Goal: Task Accomplishment & Management: Complete application form

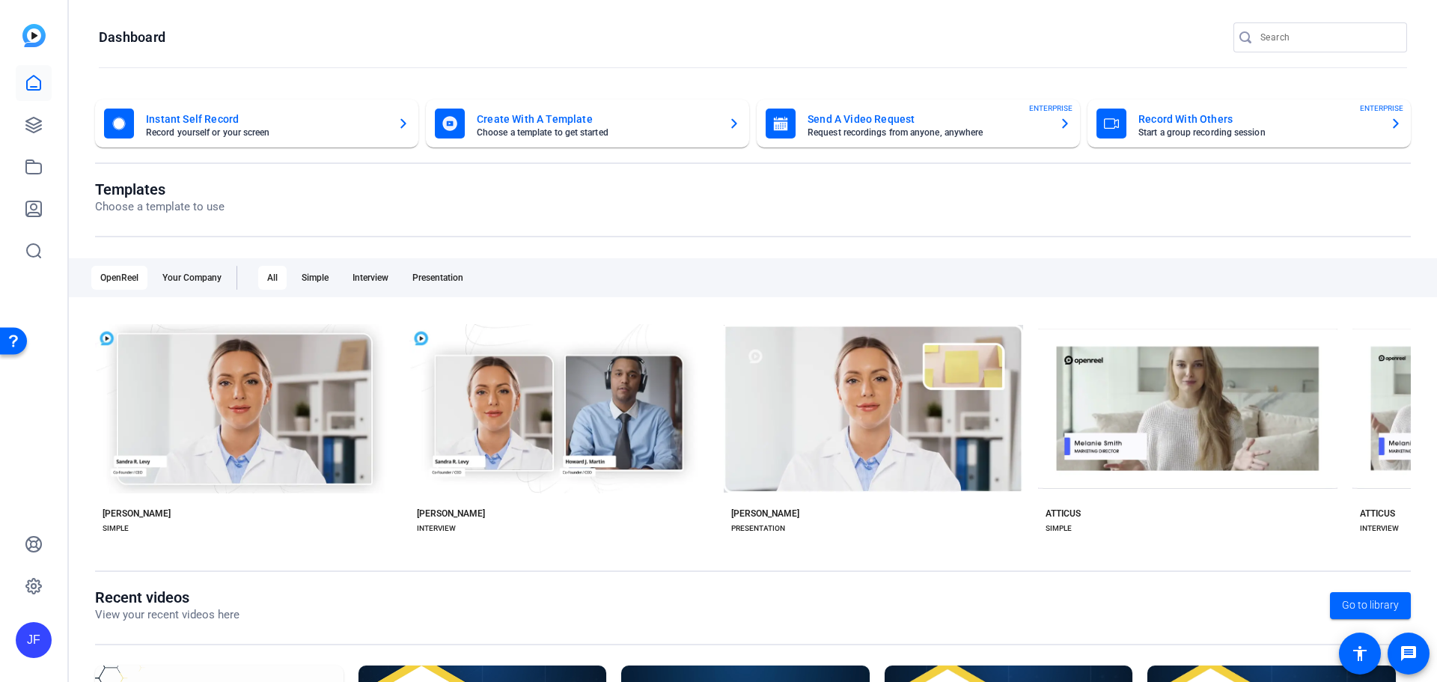
click at [870, 120] on mat-card-title "Send A Video Request" at bounding box center [928, 119] width 240 height 18
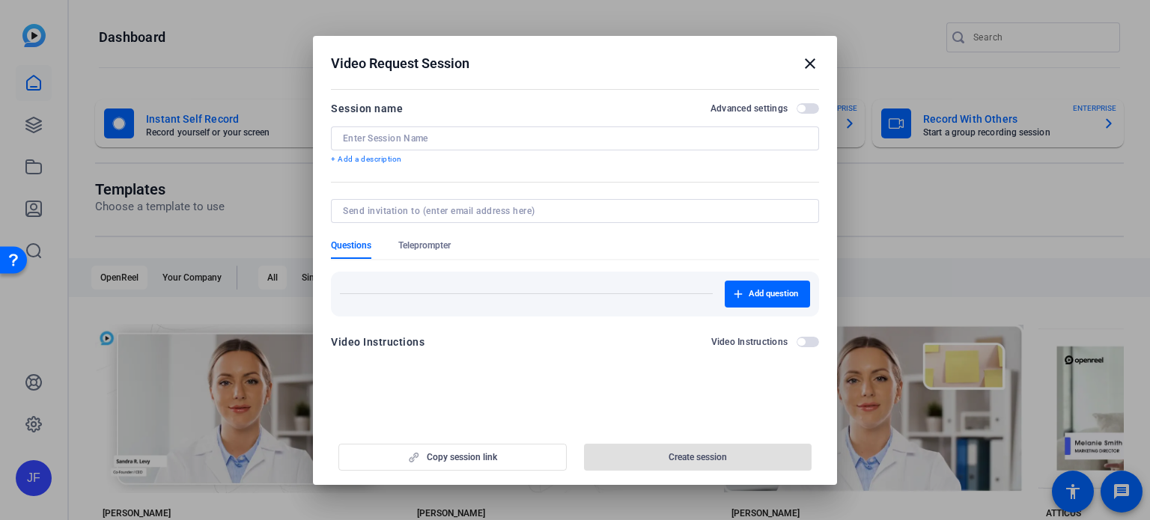
click at [408, 137] on input at bounding box center [575, 139] width 464 height 12
click at [367, 141] on input at bounding box center [575, 139] width 464 height 12
paste input "David NANIGIAN"
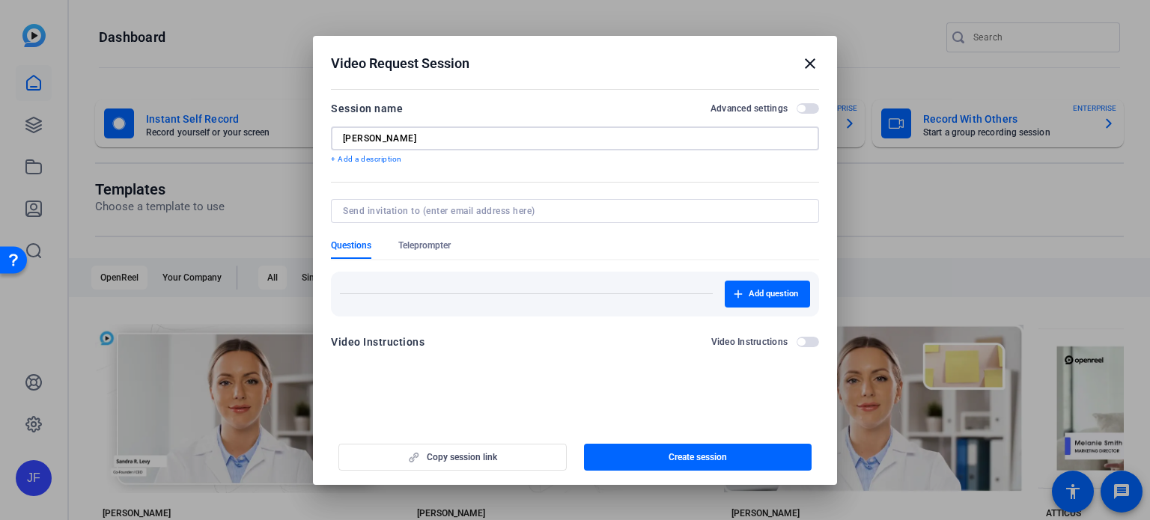
drag, startPoint x: 416, startPoint y: 138, endPoint x: 377, endPoint y: 138, distance: 38.9
click at [377, 138] on input "David NANIGIAN" at bounding box center [575, 139] width 464 height 12
type input "[PERSON_NAME] CPWA Testimonial"
click at [680, 454] on span "Create session" at bounding box center [697, 457] width 58 height 12
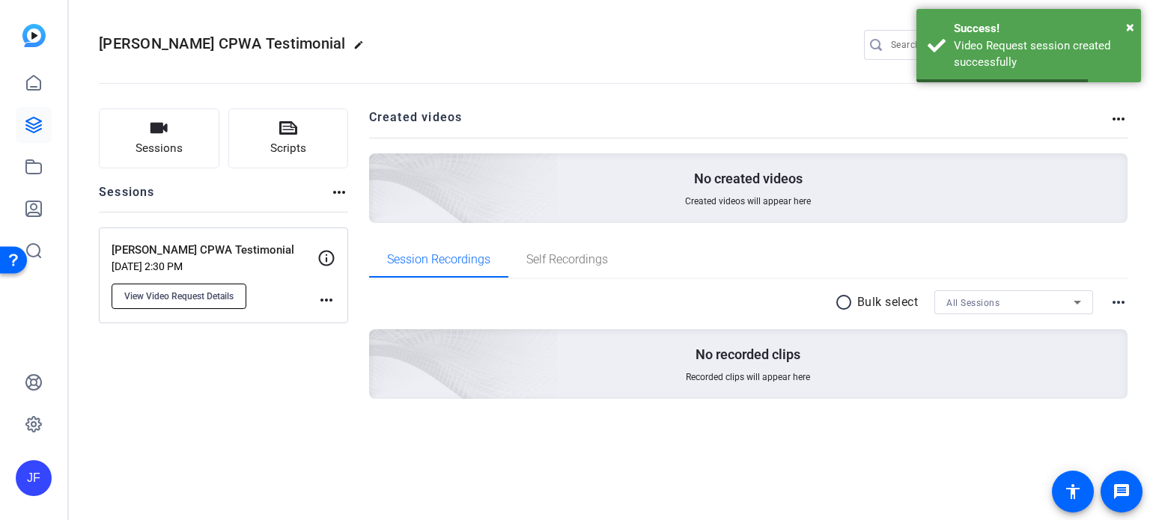
click at [189, 293] on span "View Video Request Details" at bounding box center [178, 296] width 109 height 12
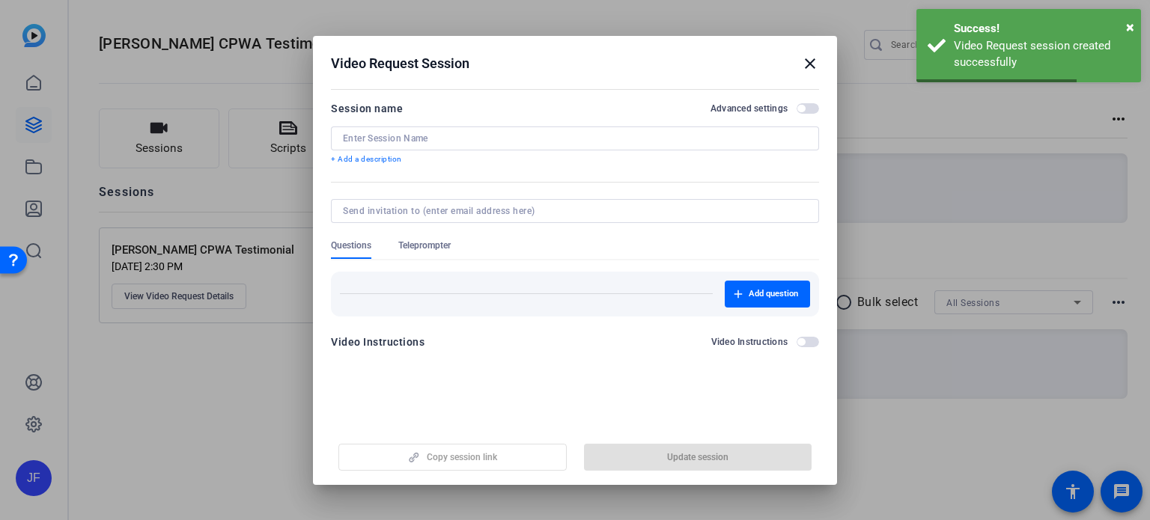
type input "[PERSON_NAME] CPWA Testimonial"
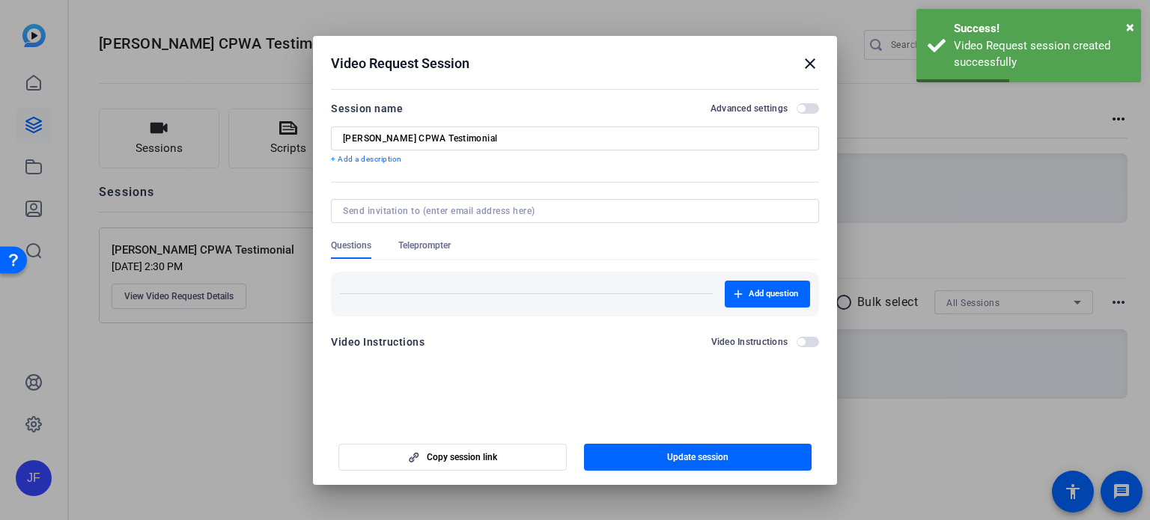
click at [439, 245] on span "Teleprompter" at bounding box center [424, 246] width 52 height 12
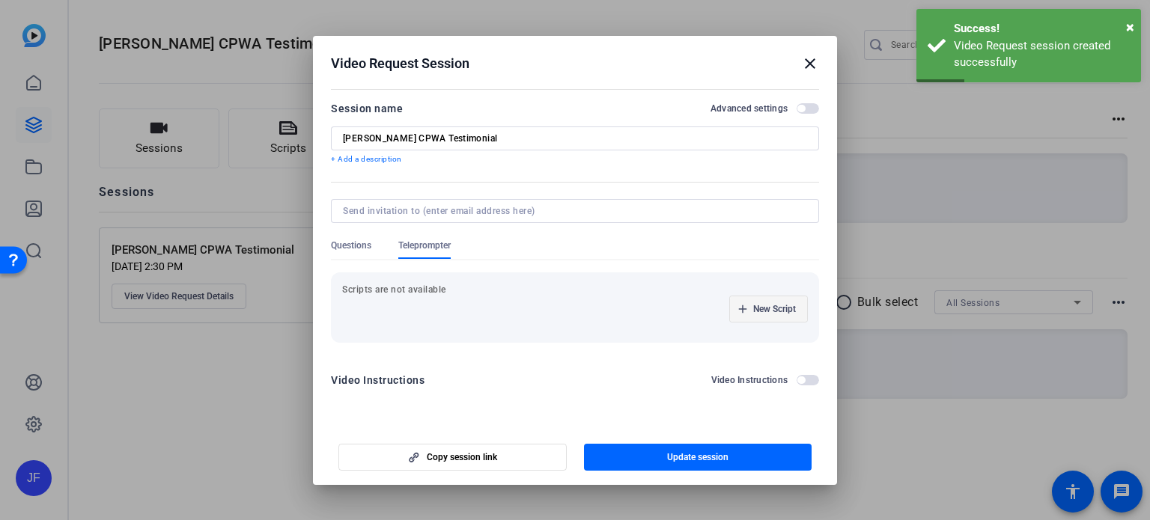
click at [777, 311] on span "New Script" at bounding box center [774, 309] width 43 height 12
click at [448, 317] on div at bounding box center [421, 309] width 135 height 24
click at [446, 313] on input at bounding box center [421, 309] width 135 height 12
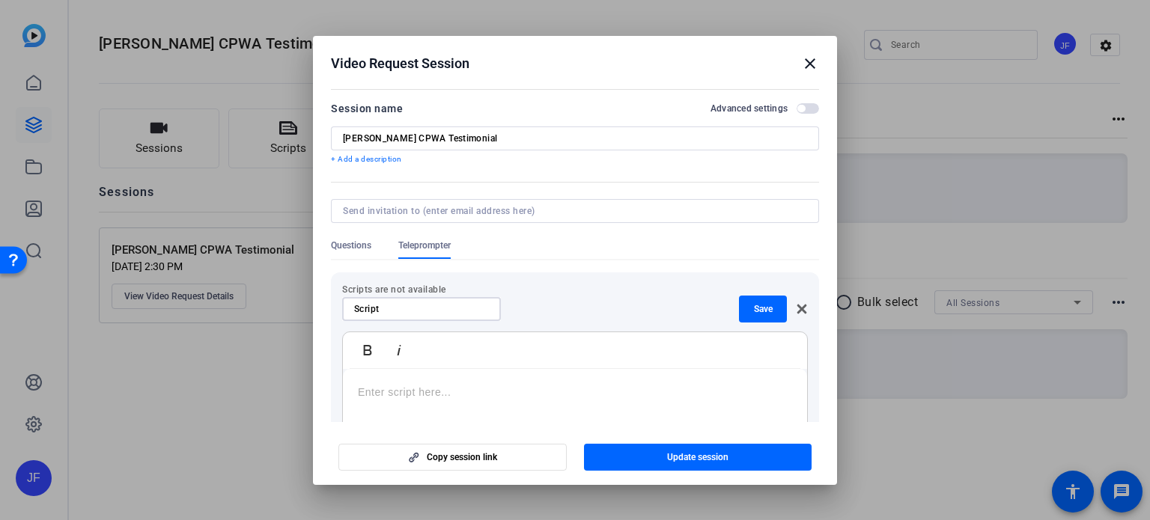
type input "Script"
click at [428, 392] on p at bounding box center [575, 392] width 434 height 16
drag, startPoint x: 507, startPoint y: 388, endPoint x: 315, endPoint y: 392, distance: 191.7
click at [315, 392] on mat-dialog-content "Session name Advanced settings David Nanigian CPWA Testimonial + Add a descript…" at bounding box center [575, 254] width 524 height 338
copy p "Enter script here if desired."
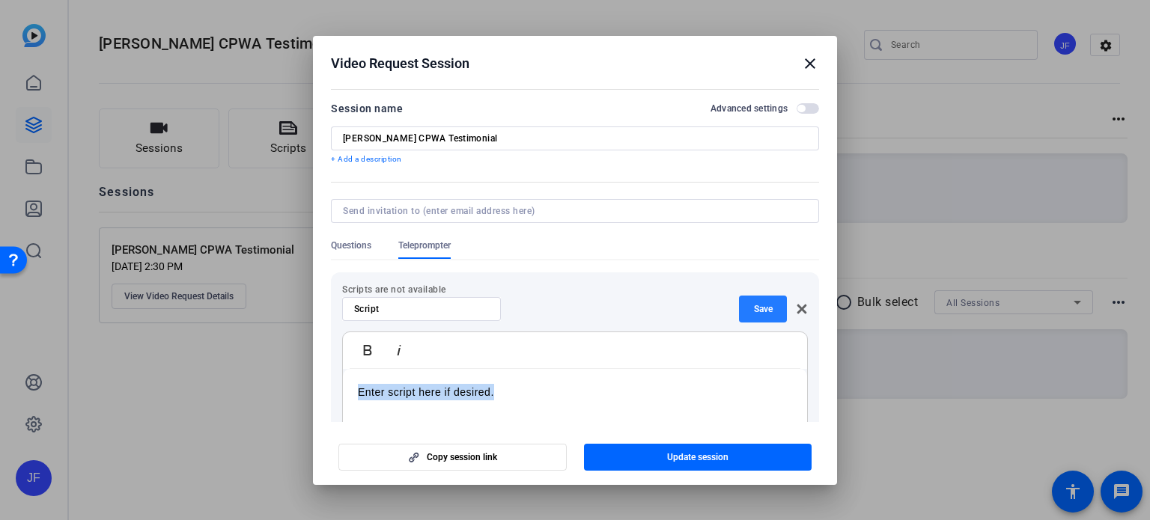
click at [754, 306] on span "Save" at bounding box center [763, 309] width 19 height 12
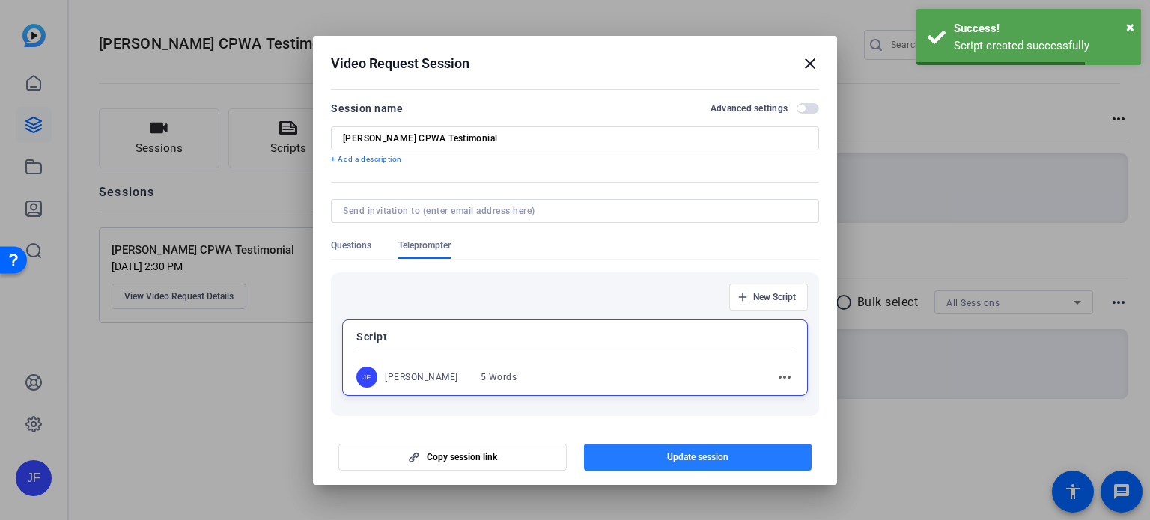
click at [725, 454] on span "Update session" at bounding box center [697, 457] width 61 height 12
copy p "Enter script here if desired."
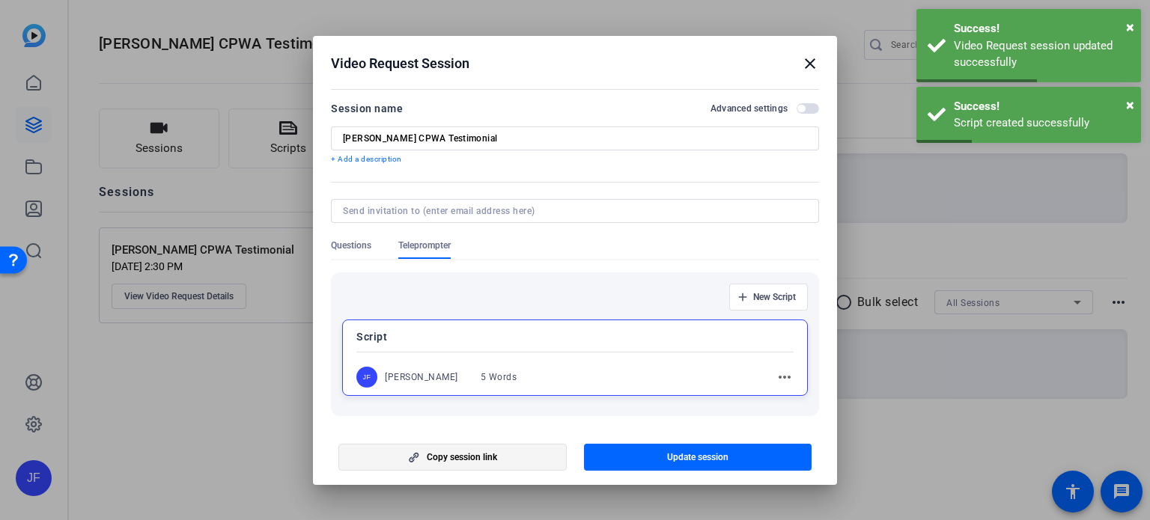
click at [495, 463] on span "button" at bounding box center [452, 457] width 227 height 36
copy p "Enter script here if desired."
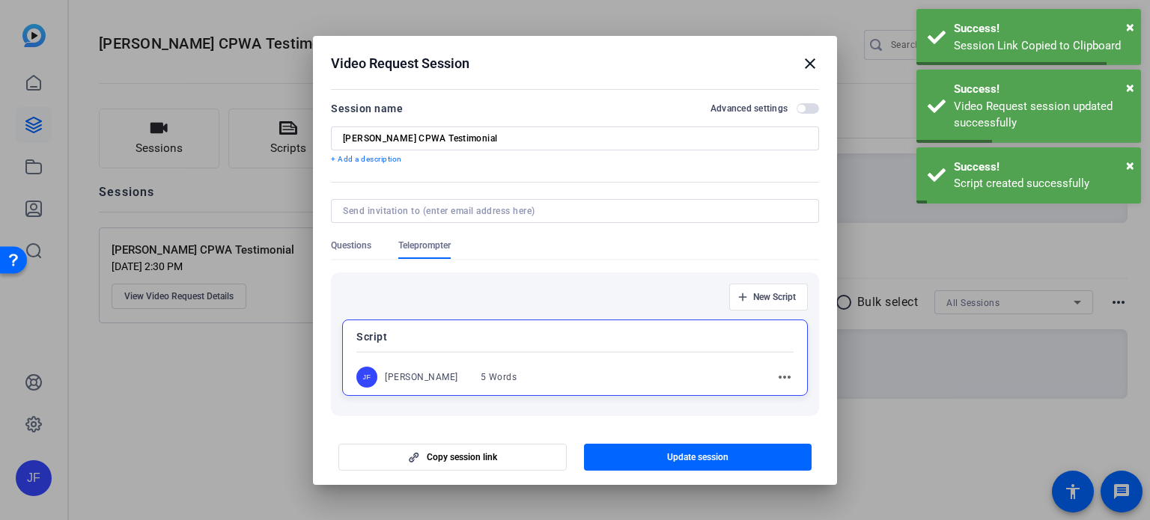
click at [811, 66] on mat-icon "close" at bounding box center [810, 64] width 18 height 18
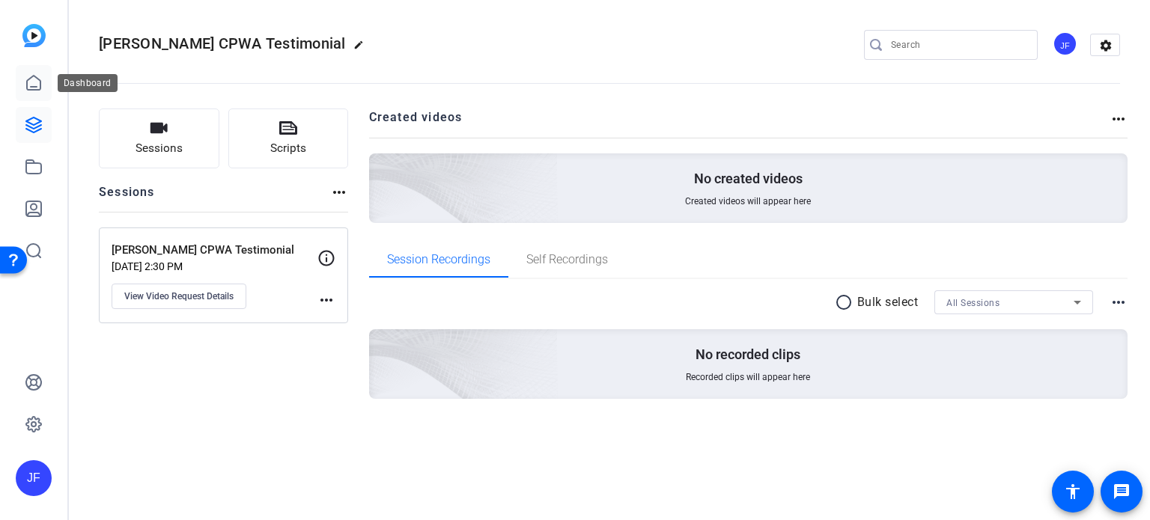
click at [30, 88] on icon at bounding box center [34, 83] width 18 height 18
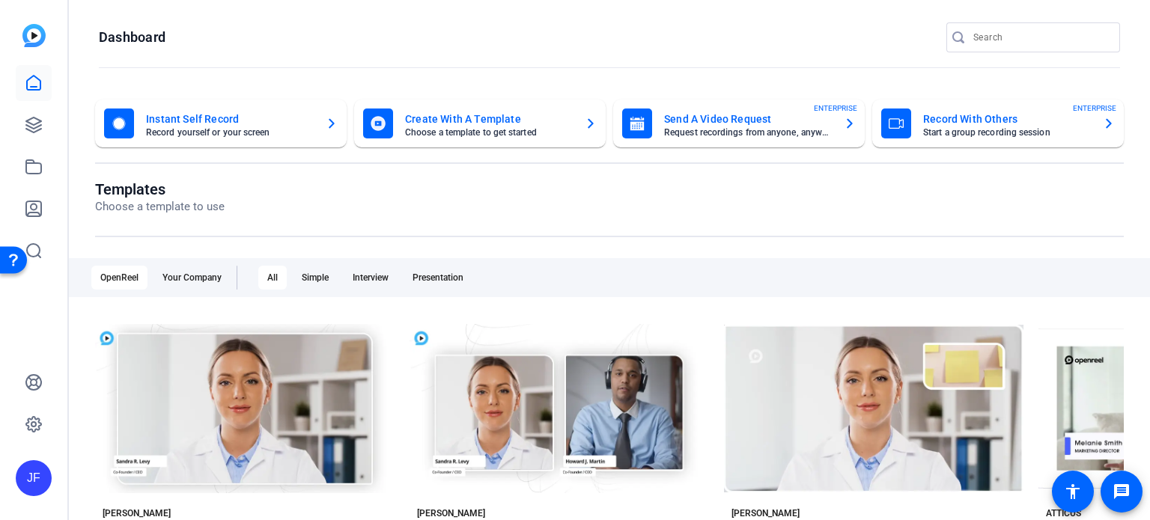
click at [738, 124] on mat-card-title "Send A Video Request" at bounding box center [748, 119] width 168 height 18
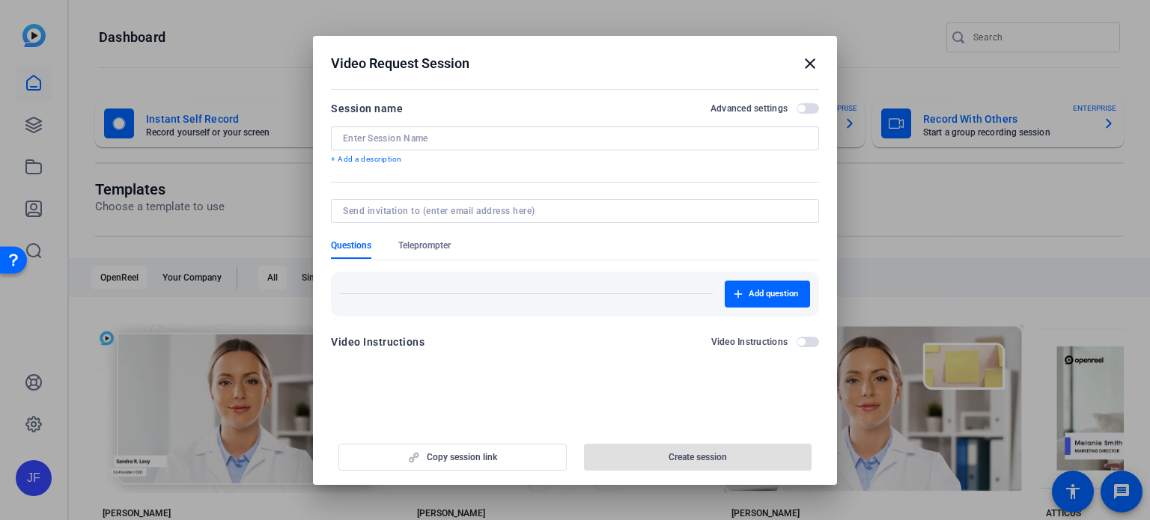
click at [365, 139] on input at bounding box center [575, 139] width 464 height 12
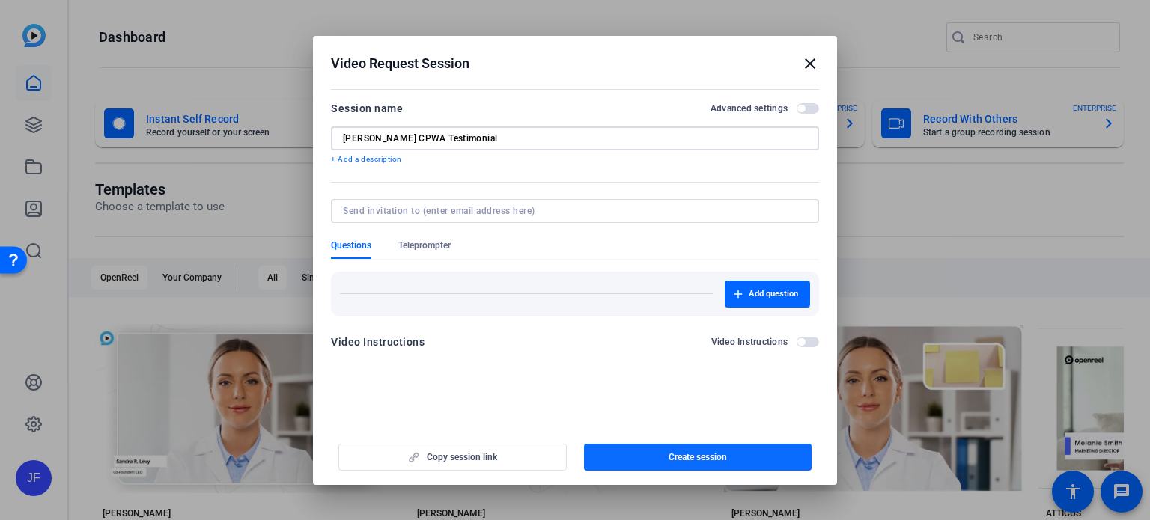
type input "Ashley Lacamp CPWA Testimonial"
click at [740, 457] on span "button" at bounding box center [698, 457] width 228 height 36
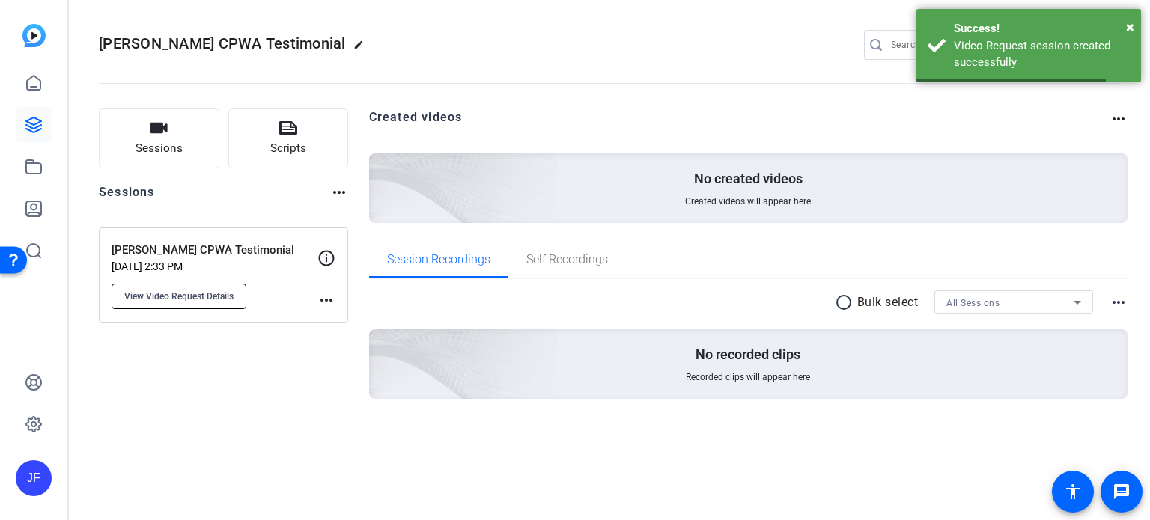
click at [204, 290] on span "View Video Request Details" at bounding box center [178, 296] width 109 height 12
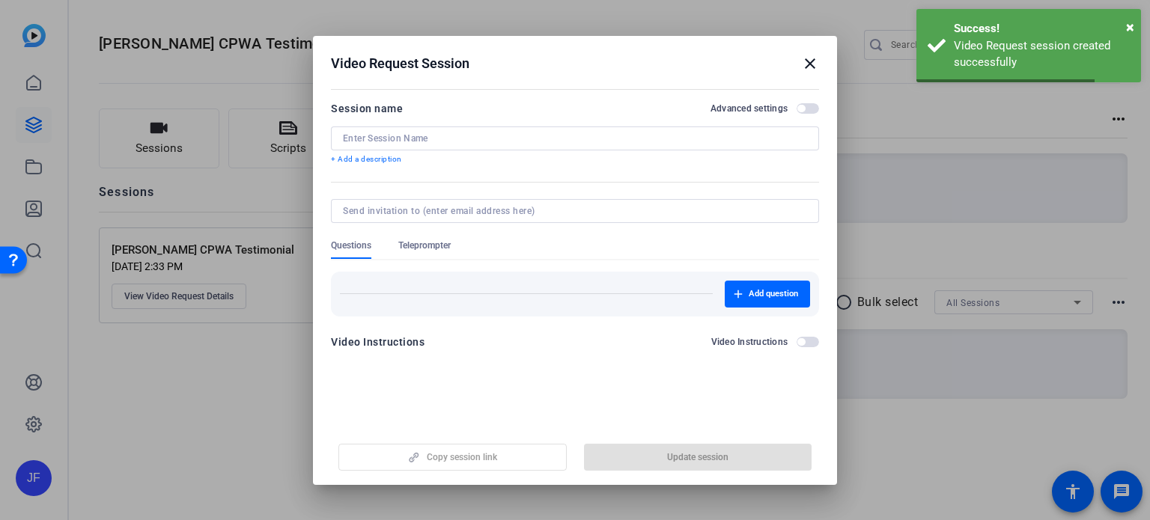
type input "Ashley Lacamp CPWA Testimonial"
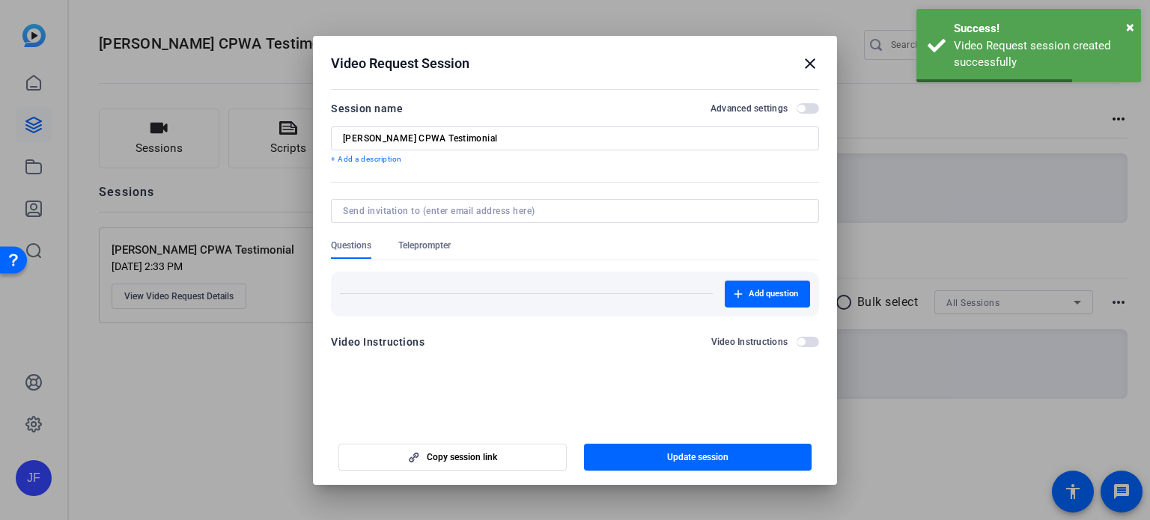
click at [425, 248] on span "Teleprompter" at bounding box center [424, 246] width 52 height 12
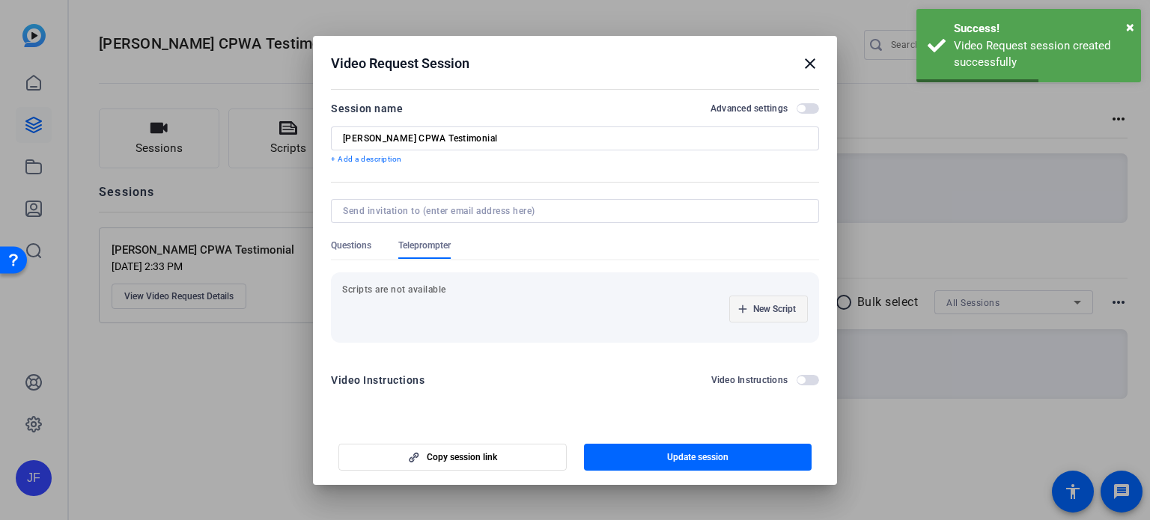
click at [786, 313] on span "New Script" at bounding box center [774, 309] width 43 height 12
click at [458, 308] on input at bounding box center [421, 309] width 135 height 12
type input "Script"
click at [423, 392] on p at bounding box center [575, 392] width 434 height 16
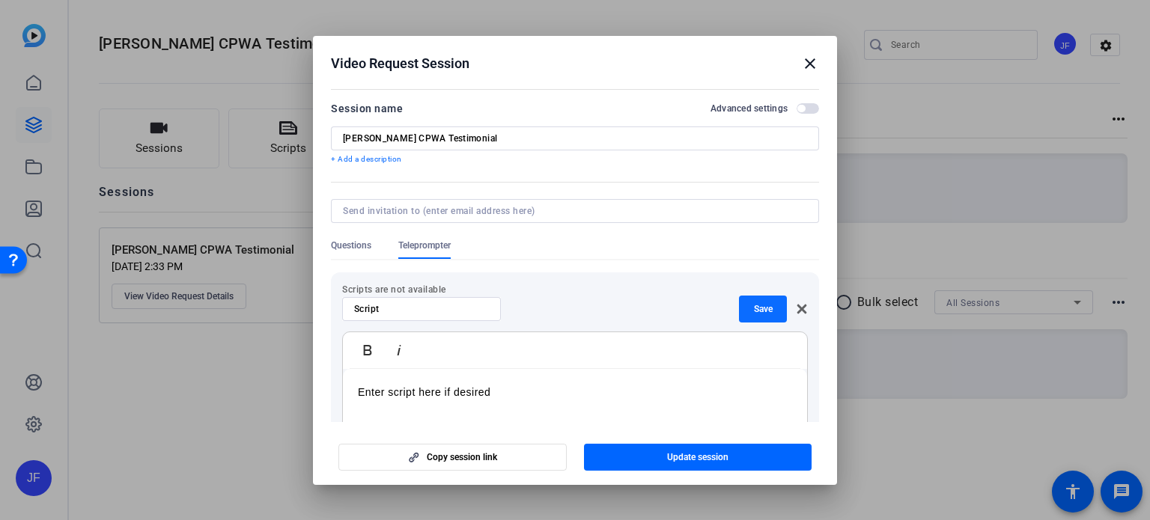
click at [758, 317] on span "button" at bounding box center [763, 309] width 48 height 36
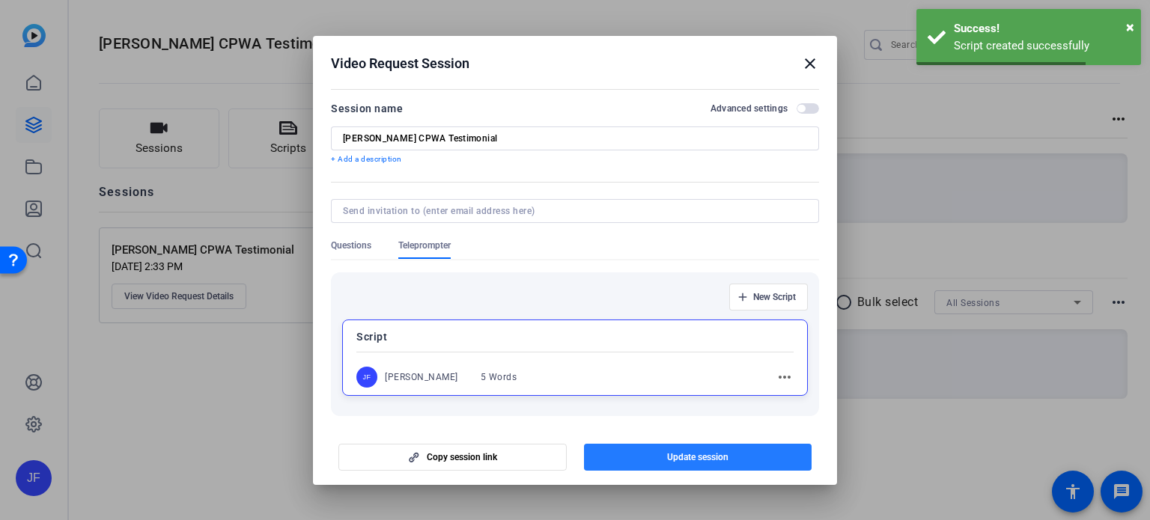
click at [696, 456] on span "Update session" at bounding box center [697, 457] width 61 height 12
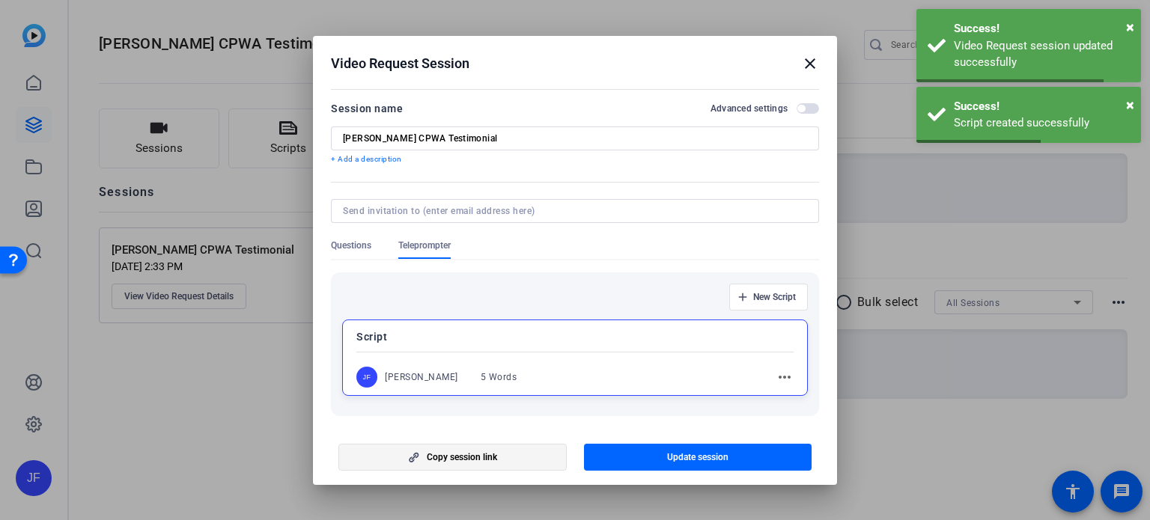
click at [469, 457] on span "Copy session link" at bounding box center [462, 457] width 70 height 12
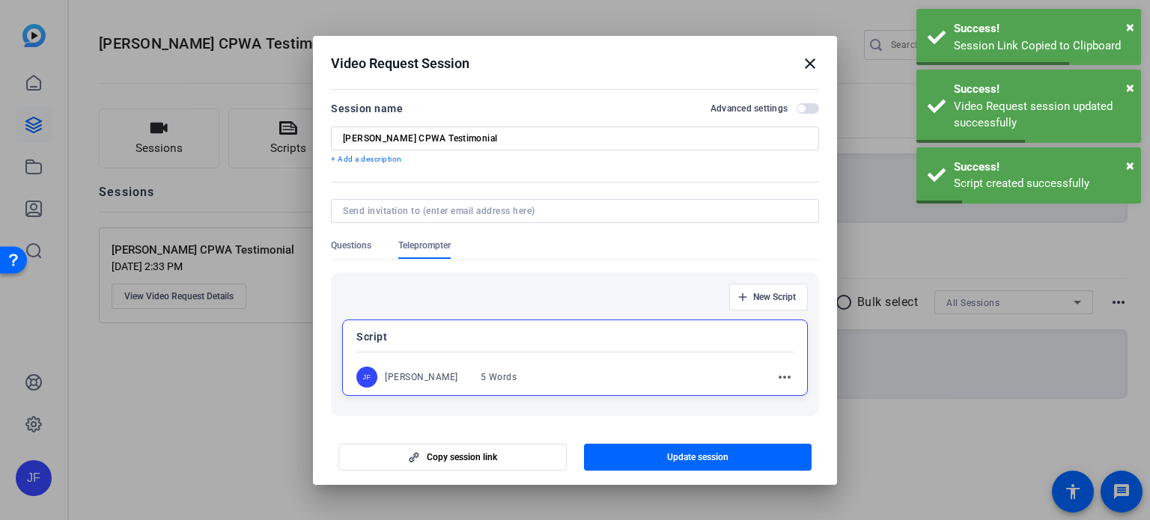
click at [808, 59] on mat-icon "close" at bounding box center [810, 64] width 18 height 18
